Goal: Complete application form

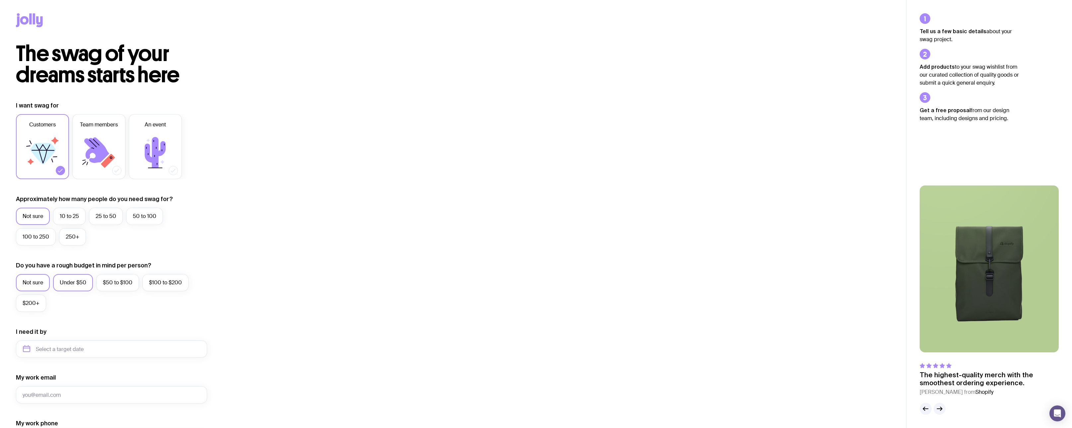
click at [80, 284] on label "Under $50" at bounding box center [73, 282] width 40 height 17
click at [0, 0] on input "Under $50" at bounding box center [0, 0] width 0 height 0
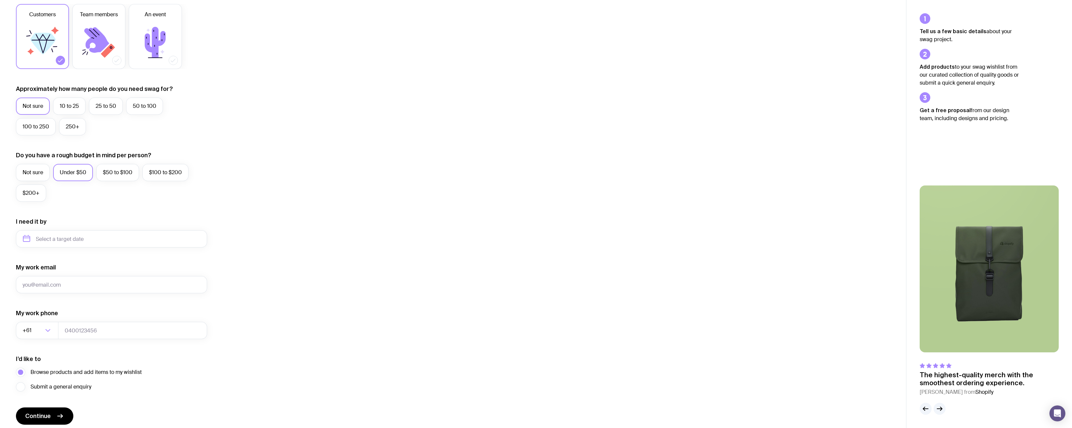
scroll to position [111, 0]
click at [123, 246] on input "text" at bounding box center [111, 238] width 191 height 17
click at [368, 221] on div "I want swag for Customers Team members An event Approximately how many people d…" at bounding box center [453, 208] width 874 height 434
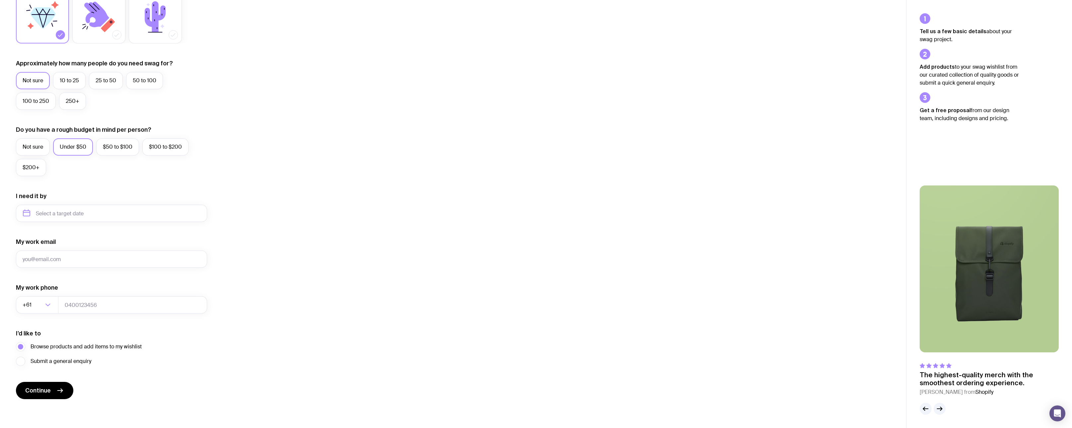
scroll to position [136, 0]
click at [68, 212] on input "text" at bounding box center [111, 212] width 191 height 17
click at [60, 297] on button "Nov" at bounding box center [58, 294] width 24 height 13
type input "[DATE]"
click at [94, 255] on input "My work email" at bounding box center [111, 258] width 191 height 17
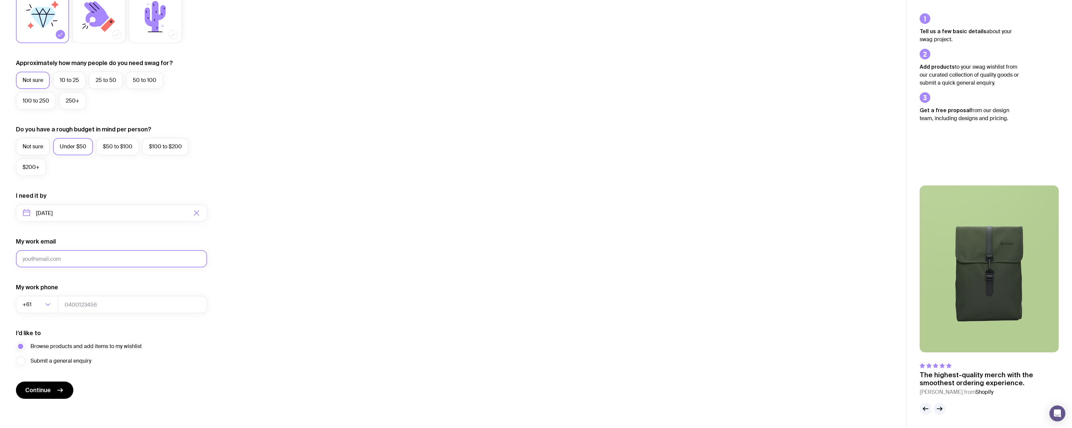
type input "[PERSON_NAME][EMAIL_ADDRESS][DOMAIN_NAME]"
click at [86, 308] on input "tel" at bounding box center [132, 304] width 149 height 17
click at [55, 393] on button "Continue" at bounding box center [44, 390] width 57 height 17
type input "432780006"
click at [283, 313] on div "I want swag for Customers Team members An event Approximately how many people d…" at bounding box center [453, 182] width 874 height 434
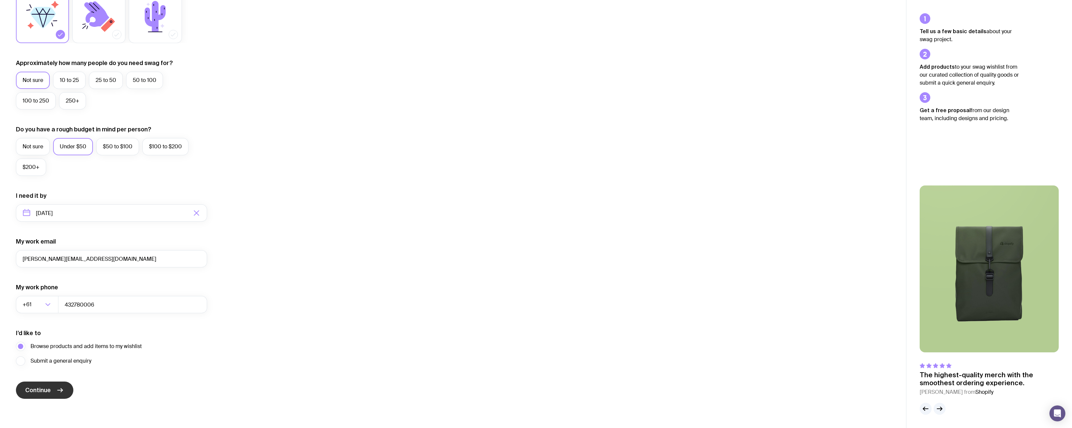
click at [45, 397] on button "Continue" at bounding box center [44, 390] width 57 height 17
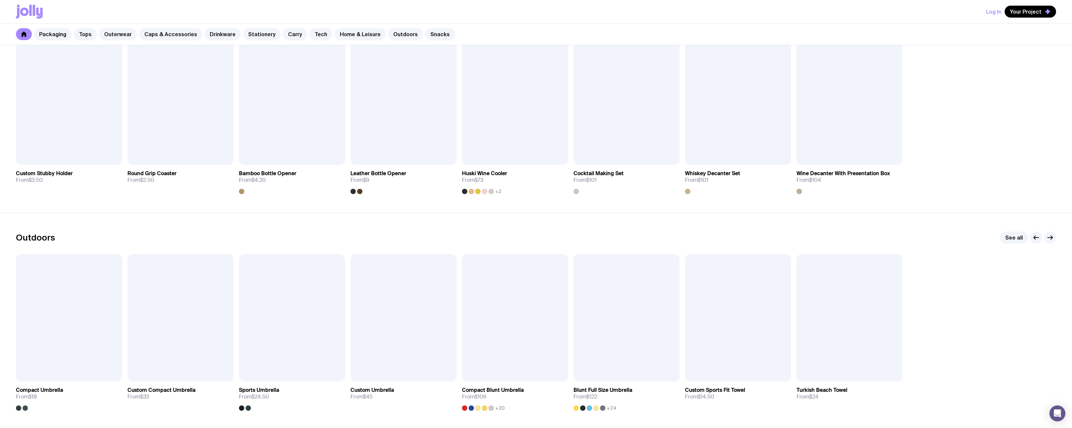
scroll to position [2165, 0]
